Goal: Task Accomplishment & Management: Manage account settings

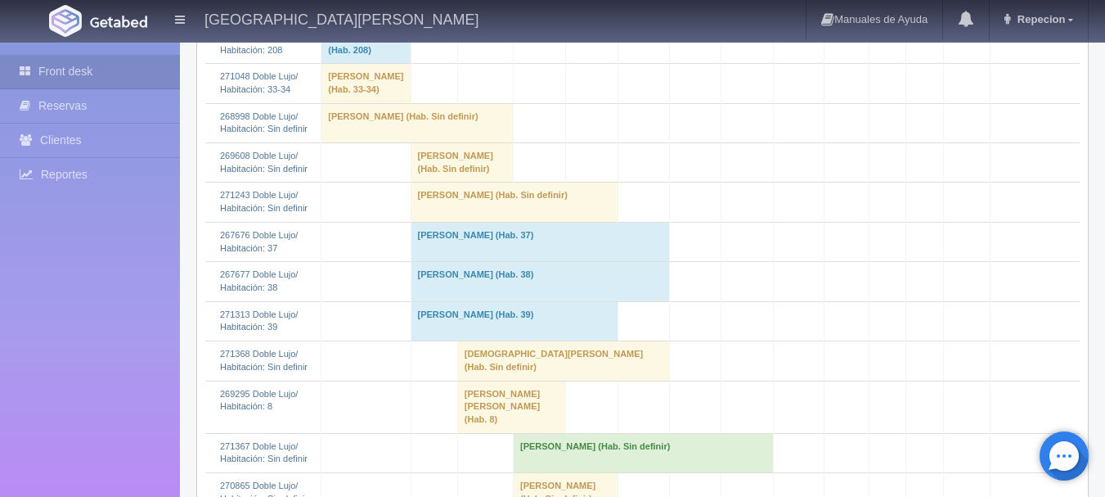
scroll to position [655, 0]
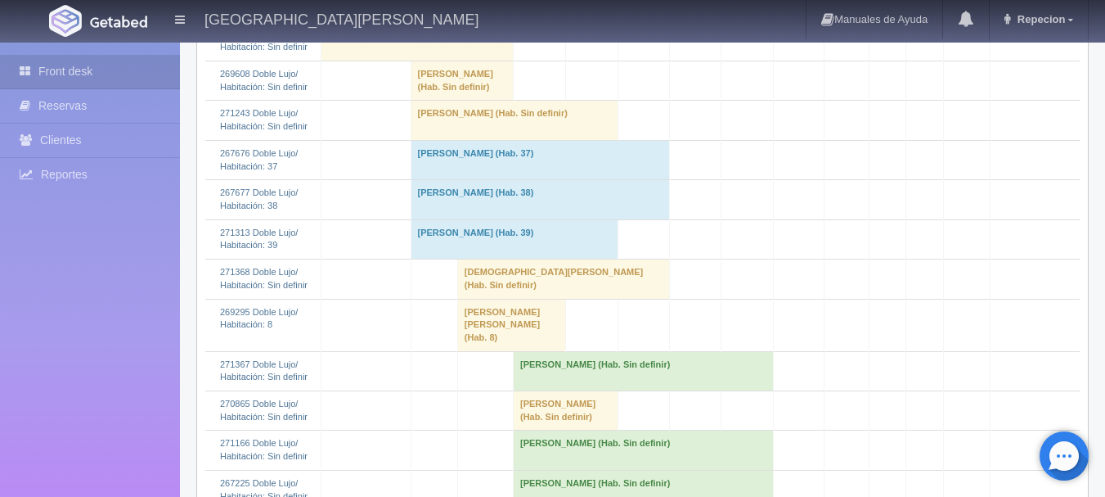
click at [512, 299] on td "Jesus Alberto Alcantara Vazquez (Hab. Sin definir)" at bounding box center [563, 278] width 212 height 39
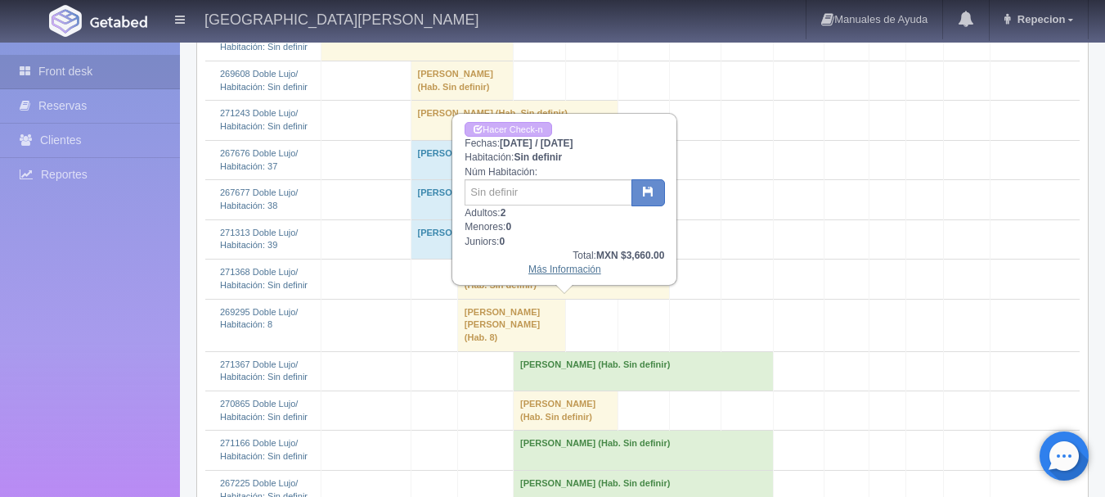
click at [542, 272] on link "Más Información" at bounding box center [565, 268] width 73 height 11
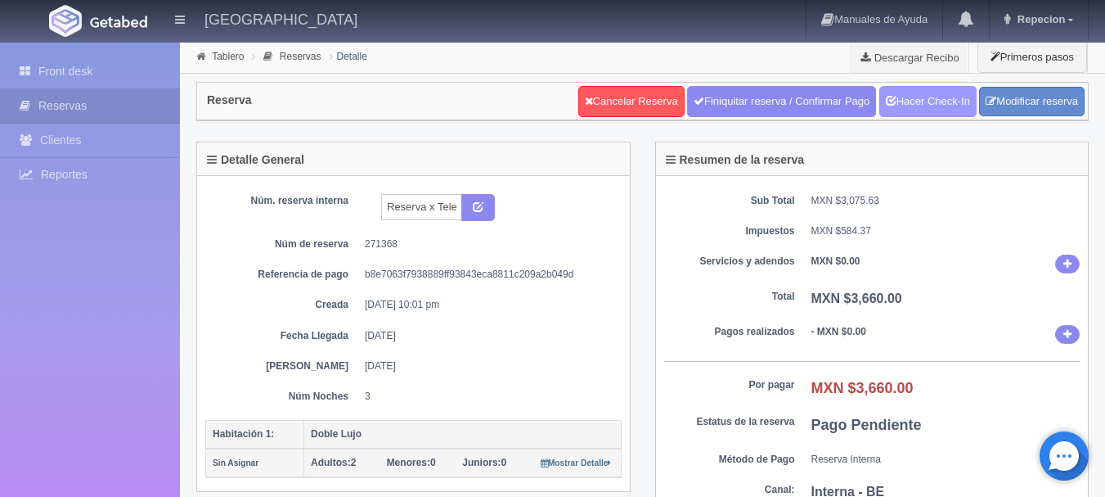
click at [924, 101] on link "Hacer Check-In" at bounding box center [928, 101] width 97 height 31
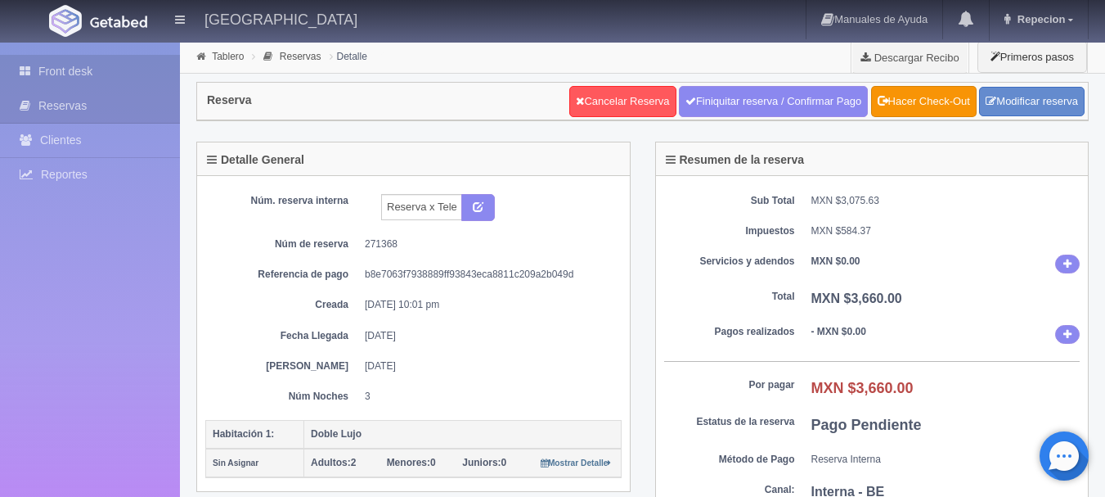
click at [65, 69] on link "Front desk" at bounding box center [90, 72] width 180 height 34
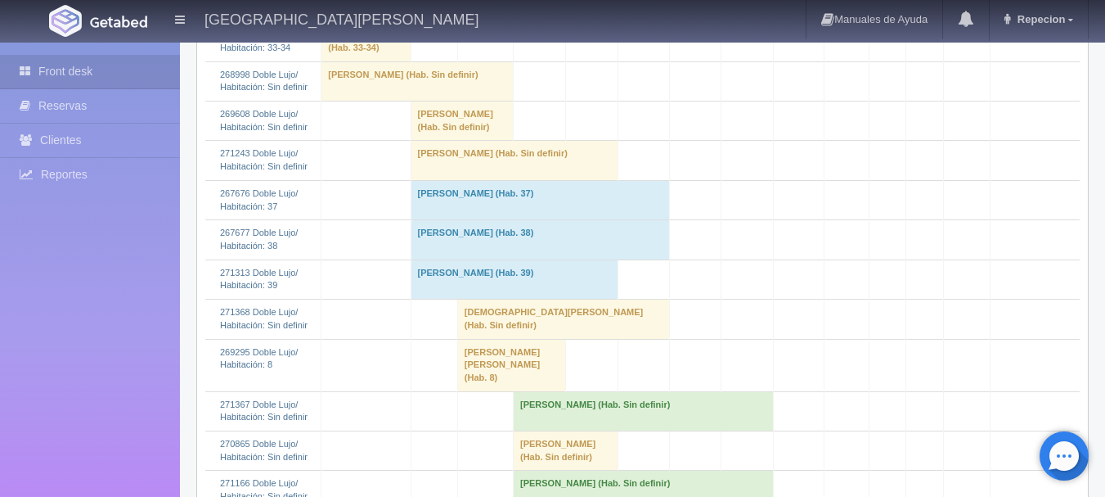
scroll to position [655, 0]
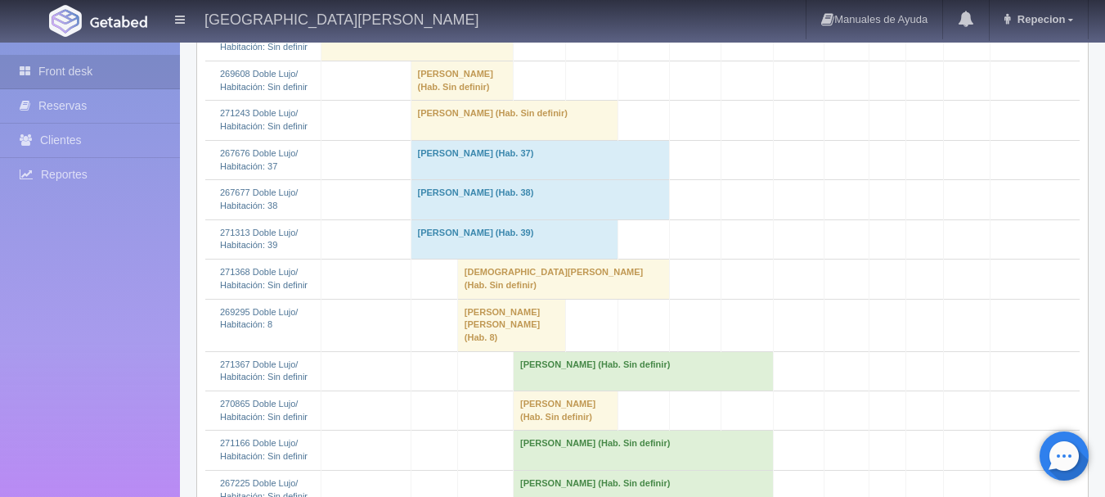
click at [514, 299] on td "Jesus Alberto Alcantara Vazquez (Hab. Sin definir)" at bounding box center [563, 278] width 212 height 39
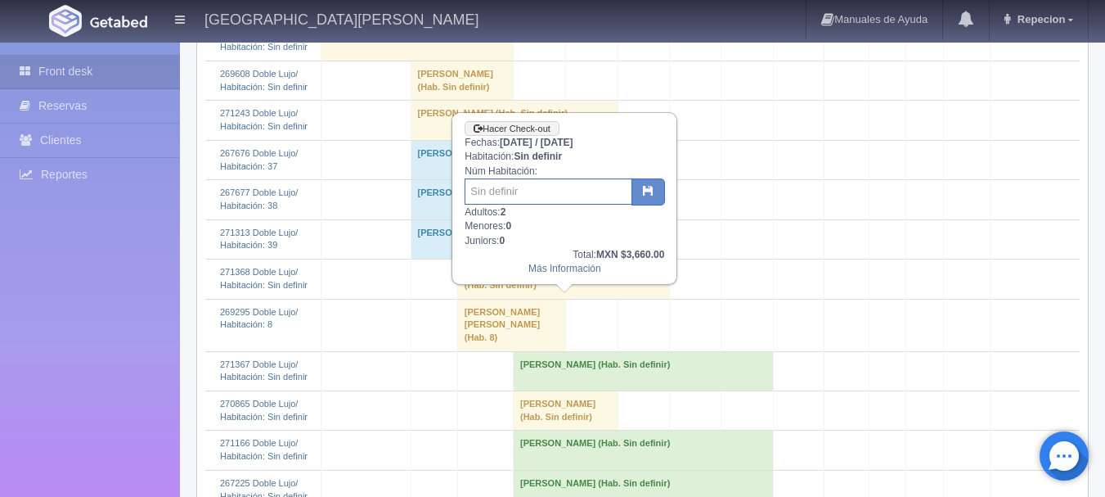
click at [524, 185] on input "text" at bounding box center [549, 191] width 168 height 26
type input "33"
click at [642, 196] on button "button" at bounding box center [649, 192] width 34 height 28
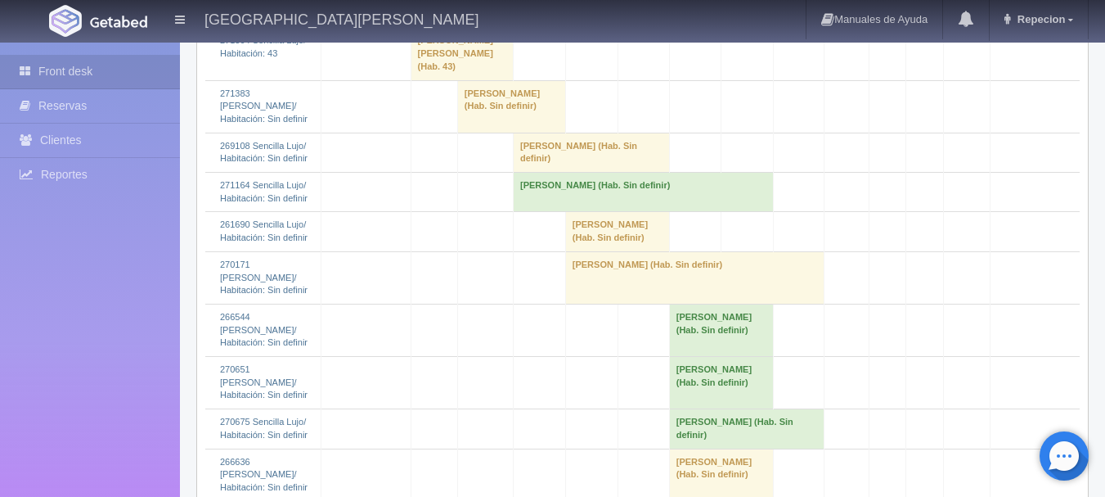
scroll to position [2291, 0]
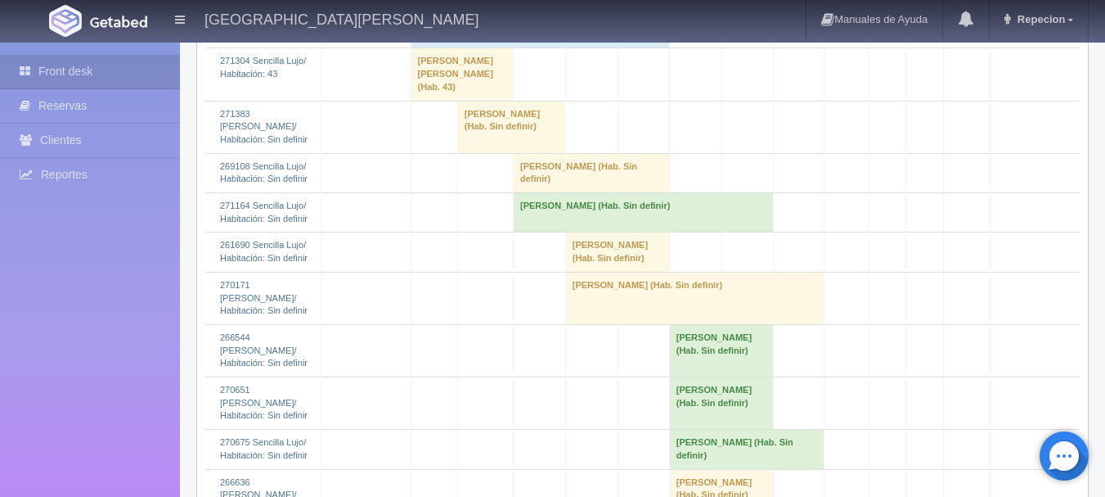
click at [495, 153] on td "[PERSON_NAME] (Hab. Sin definir)" at bounding box center [511, 127] width 108 height 52
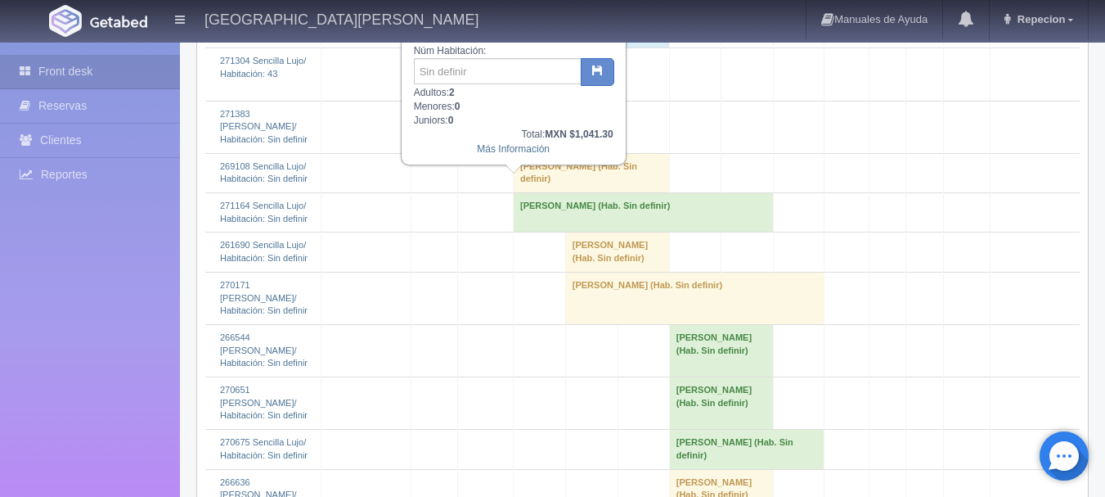
click at [495, 153] on td "[PERSON_NAME] (Hab. Sin definir)" at bounding box center [511, 127] width 108 height 52
